Goal: Task Accomplishment & Management: Use online tool/utility

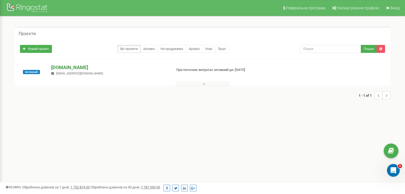
click at [76, 68] on p "[DOMAIN_NAME]" at bounding box center [109, 67] width 116 height 7
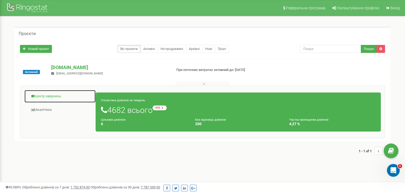
click at [48, 95] on link "Центр звернень" at bounding box center [60, 96] width 72 height 13
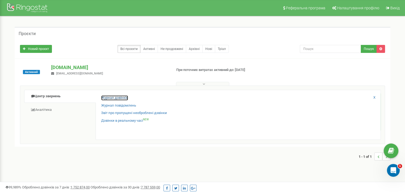
click at [111, 98] on link "Журнал дзвінків" at bounding box center [114, 98] width 27 height 5
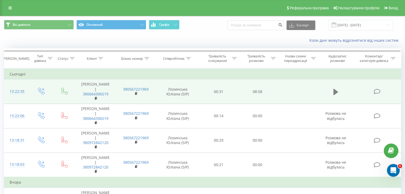
click at [338, 90] on icon at bounding box center [335, 91] width 5 height 7
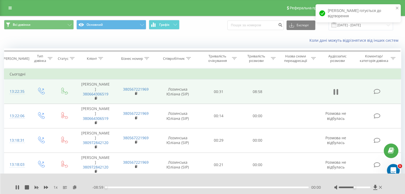
click at [336, 92] on icon at bounding box center [335, 91] width 5 height 7
click at [76, 188] on icon at bounding box center [74, 188] width 5 height 4
